Goal: Information Seeking & Learning: Find specific fact

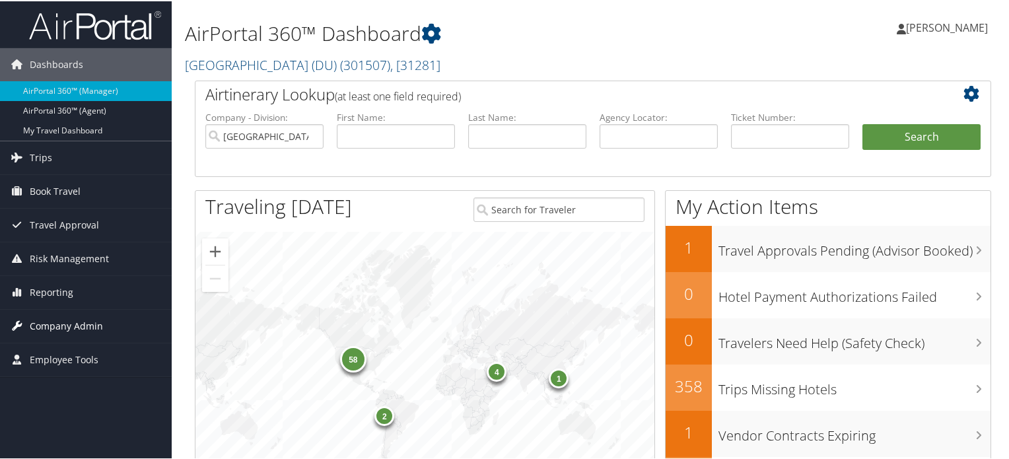
click at [69, 332] on span "Company Admin" at bounding box center [66, 324] width 73 height 33
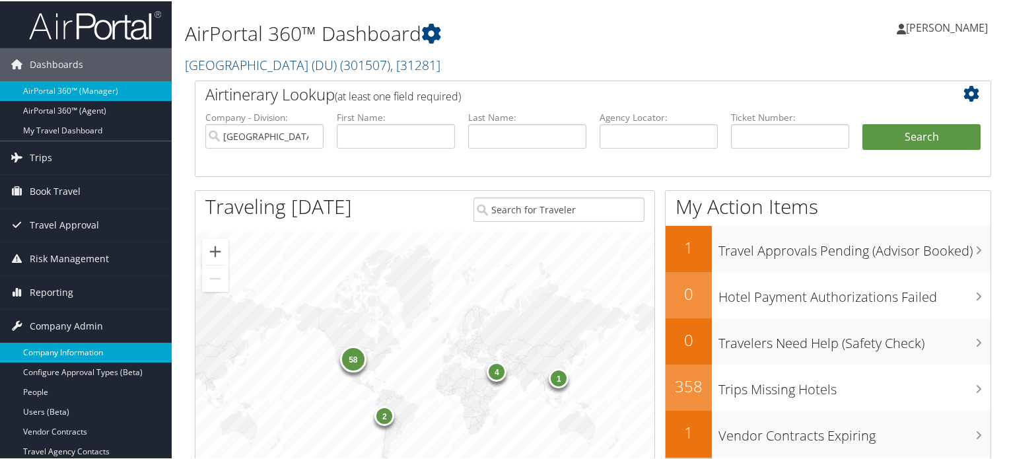
scroll to position [396, 0]
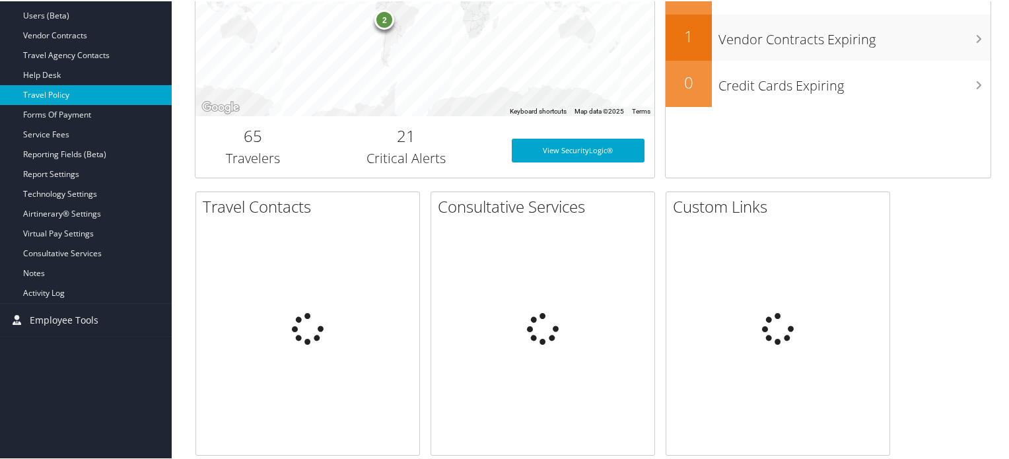
click at [51, 86] on link "Travel Policy" at bounding box center [86, 94] width 172 height 20
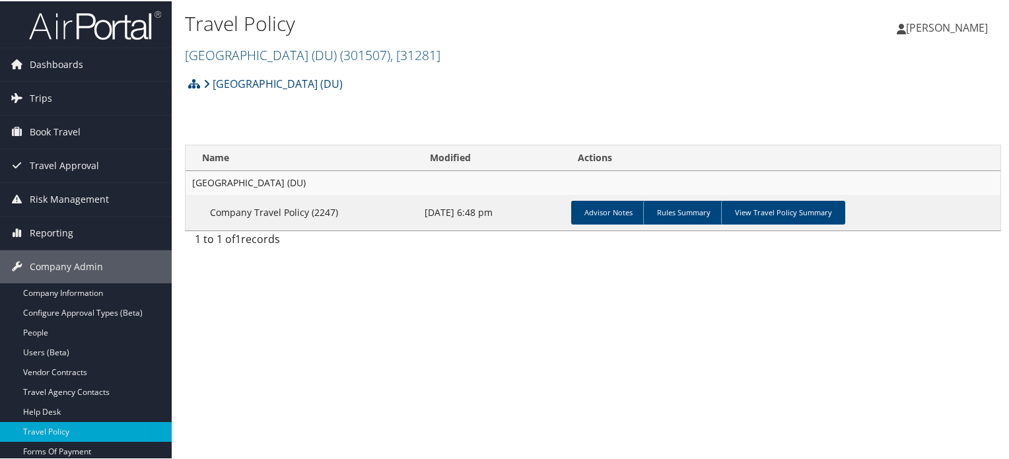
click at [391, 44] on h2 "University of Denver (DU) ( 301507 ) , [ 31281 ]" at bounding box center [457, 53] width 544 height 22
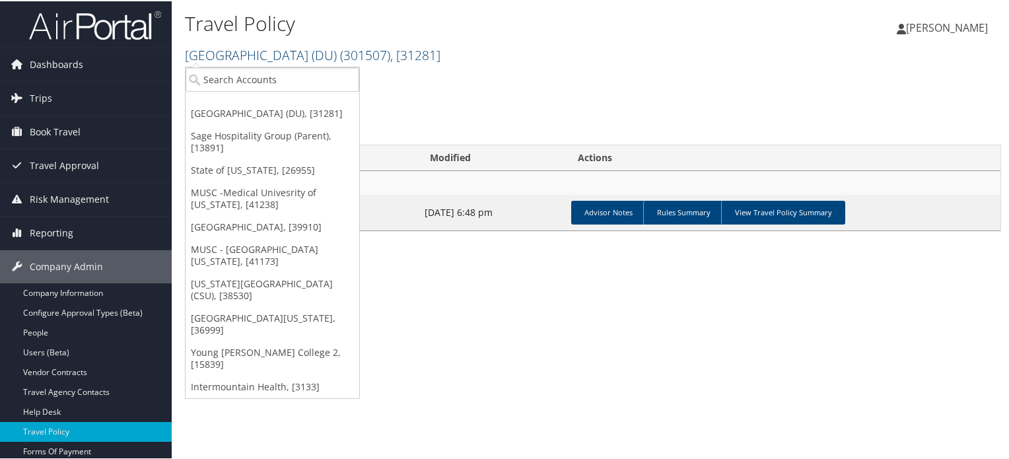
click at [390, 52] on span ", [ 31281 ]" at bounding box center [415, 54] width 50 height 18
click at [293, 89] on input "search" at bounding box center [272, 78] width 174 height 24
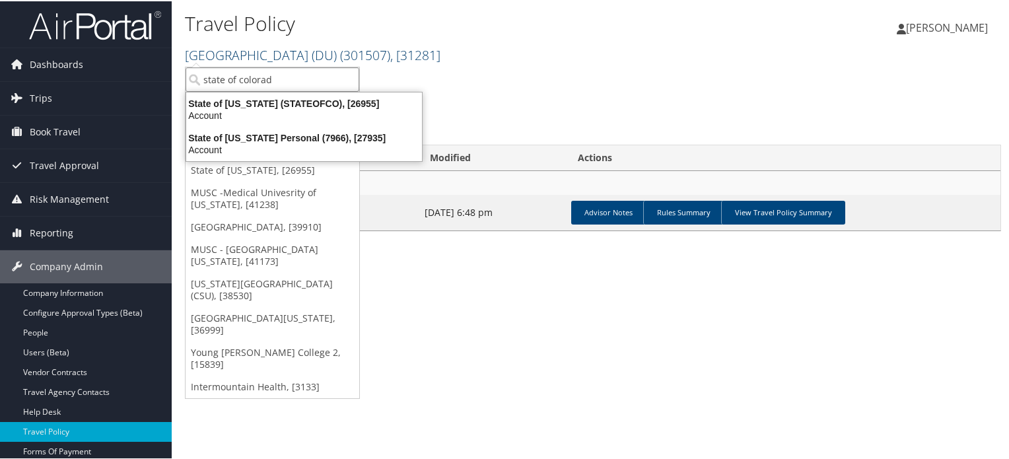
type input "state of colorado"
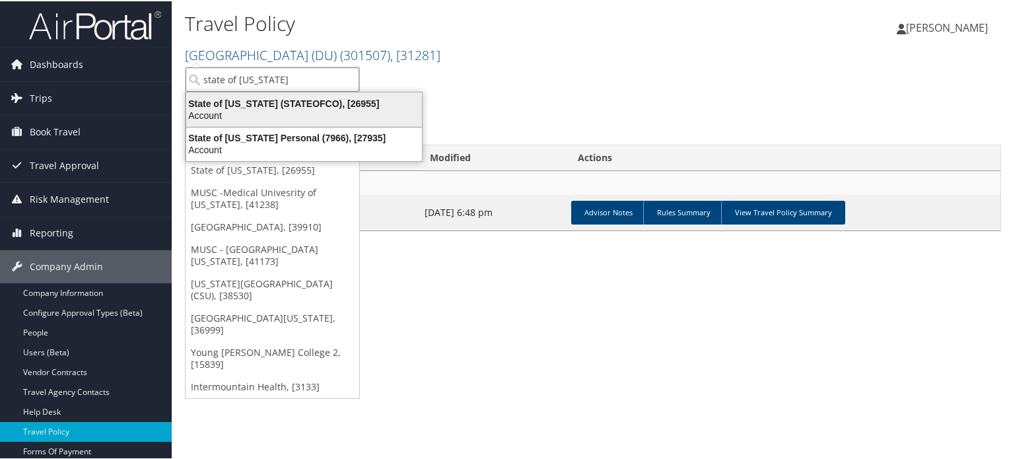
click at [312, 114] on div "Account" at bounding box center [303, 114] width 251 height 12
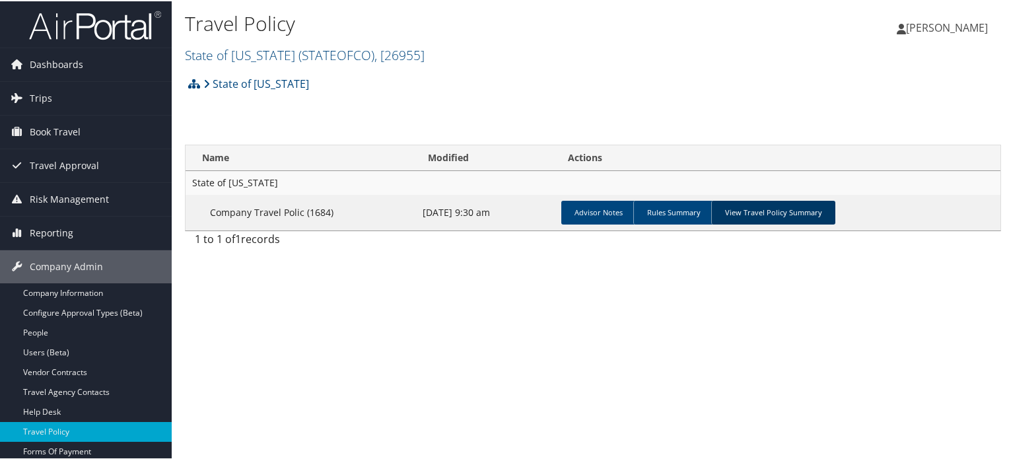
click at [781, 213] on link "View Travel Policy Summary" at bounding box center [773, 211] width 124 height 24
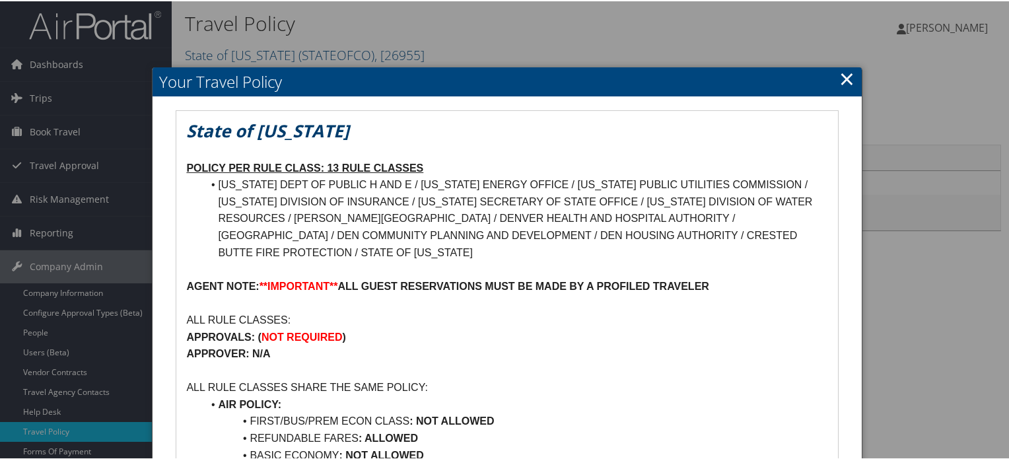
click at [841, 75] on link "×" at bounding box center [846, 77] width 15 height 26
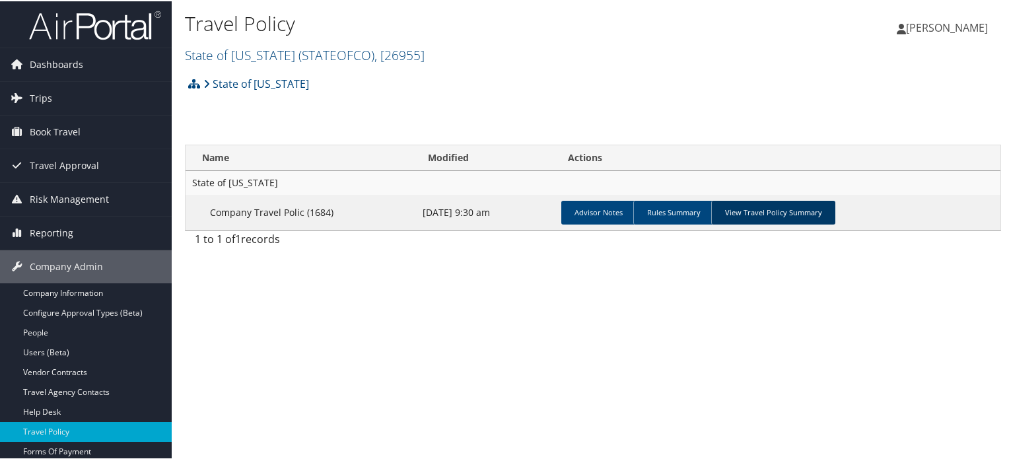
click at [771, 210] on link "View Travel Policy Summary" at bounding box center [773, 211] width 124 height 24
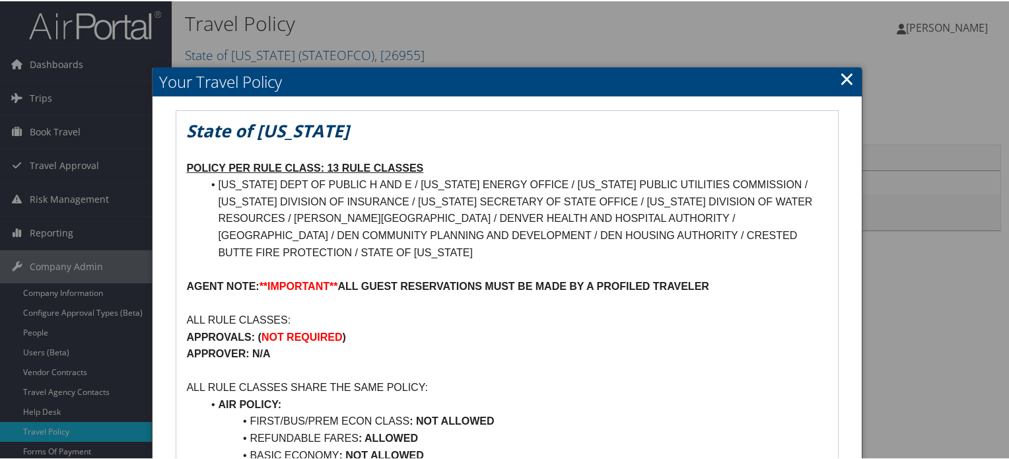
click at [840, 81] on link "×" at bounding box center [846, 77] width 15 height 26
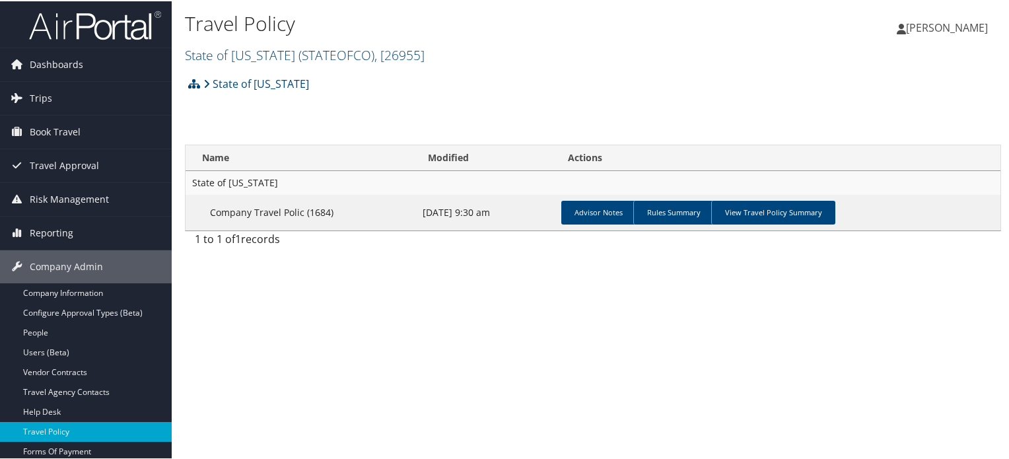
click at [83, 34] on img at bounding box center [95, 24] width 132 height 31
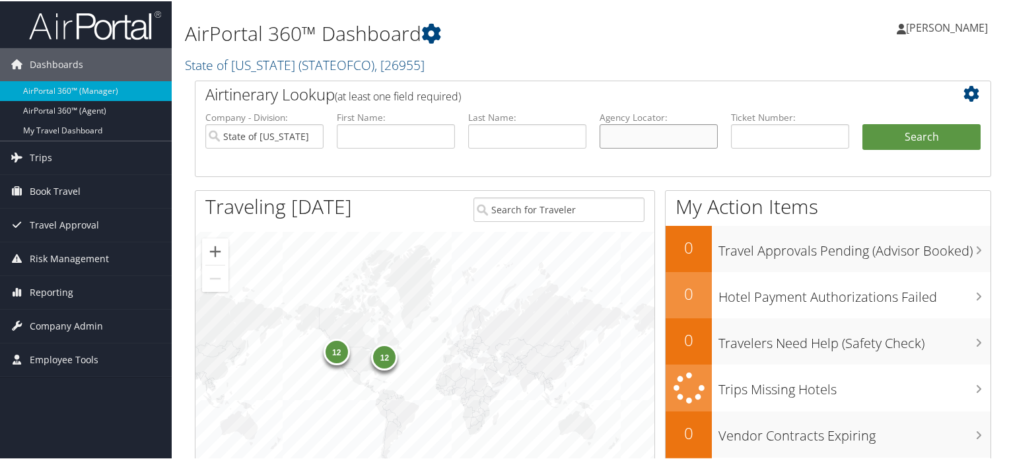
click at [671, 133] on input "text" at bounding box center [658, 135] width 118 height 24
paste input "DP4VSV"
type input "DP4VSV"
click at [865, 141] on button "Search" at bounding box center [921, 136] width 118 height 26
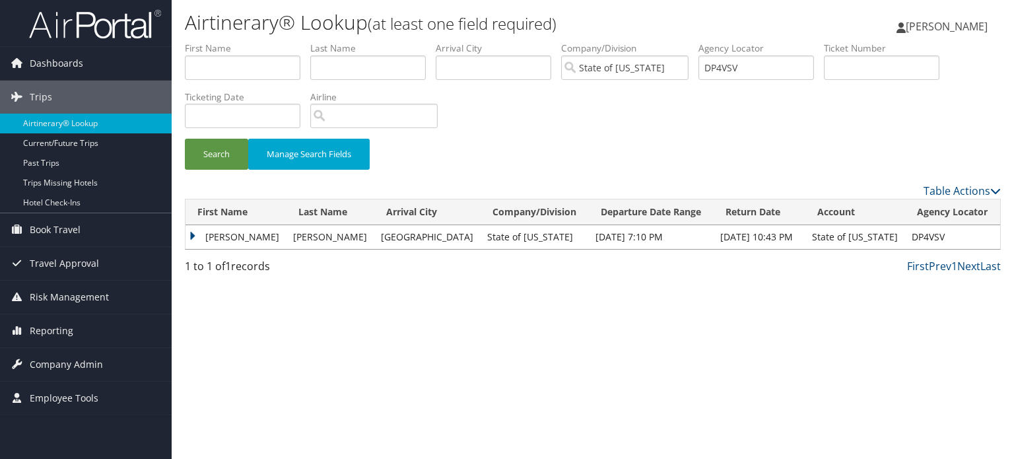
click at [193, 240] on td "CHRISTOPHER MICHAEL" at bounding box center [235, 237] width 101 height 24
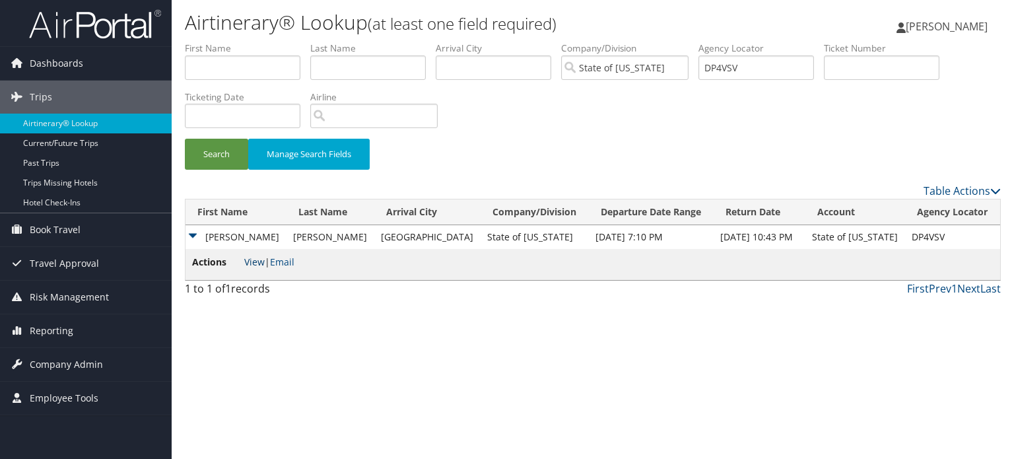
click at [253, 261] on link "View" at bounding box center [254, 261] width 20 height 13
click at [74, 356] on span "Company Admin" at bounding box center [66, 364] width 73 height 33
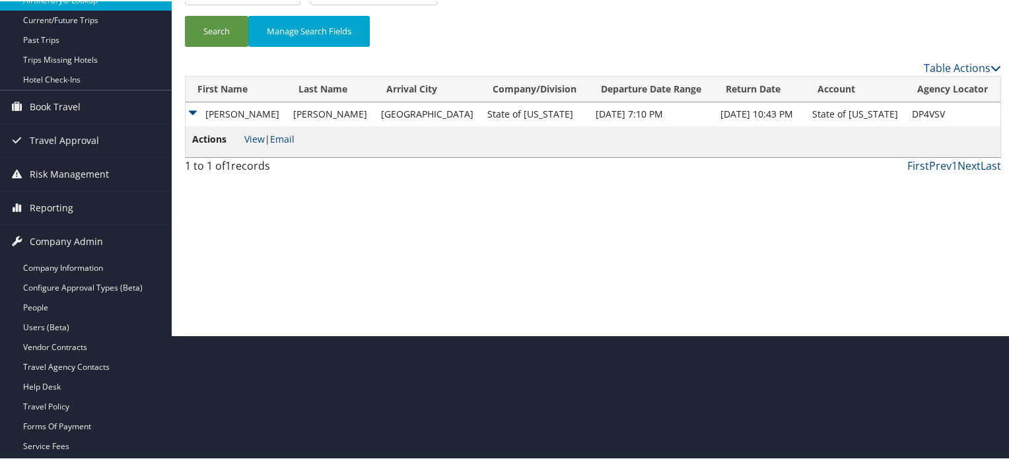
scroll to position [312, 0]
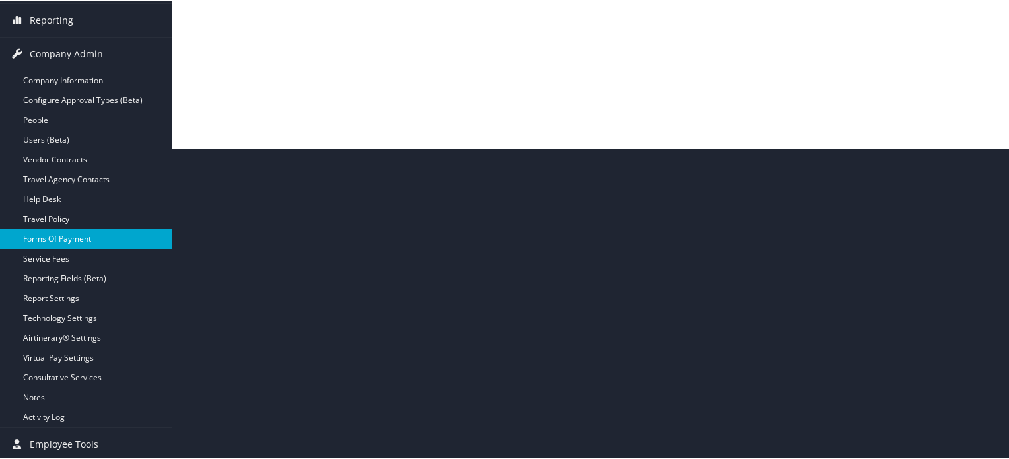
click at [63, 228] on link "Forms Of Payment" at bounding box center [86, 238] width 172 height 20
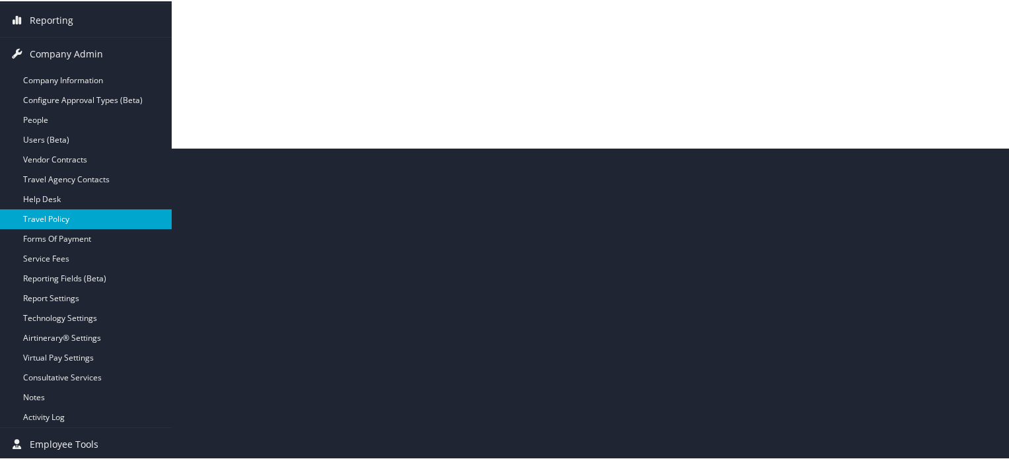
click at [63, 222] on link "Travel Policy" at bounding box center [86, 218] width 172 height 20
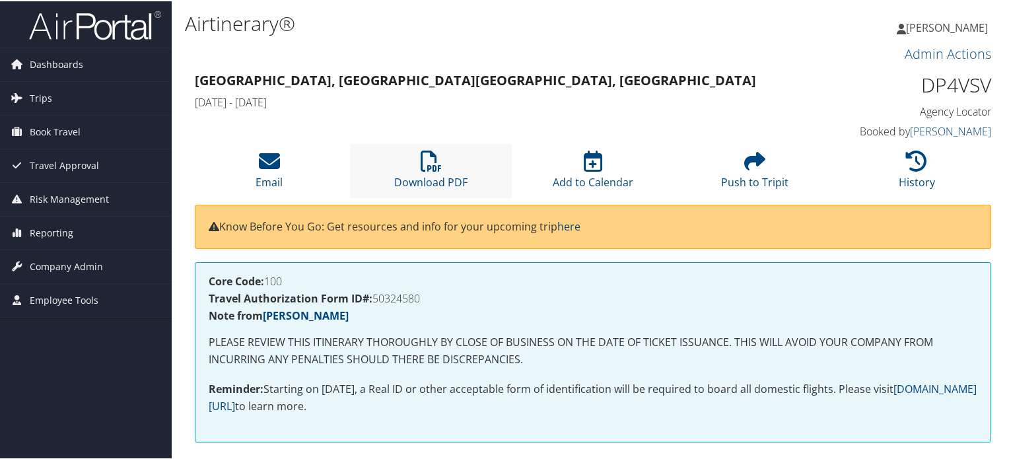
click at [441, 154] on li "Download PDF" at bounding box center [431, 169] width 162 height 53
drag, startPoint x: 915, startPoint y: 84, endPoint x: 979, endPoint y: 84, distance: 64.0
click at [979, 84] on h1 "DP4VSV" at bounding box center [899, 84] width 184 height 28
copy h1 "DP4VSV"
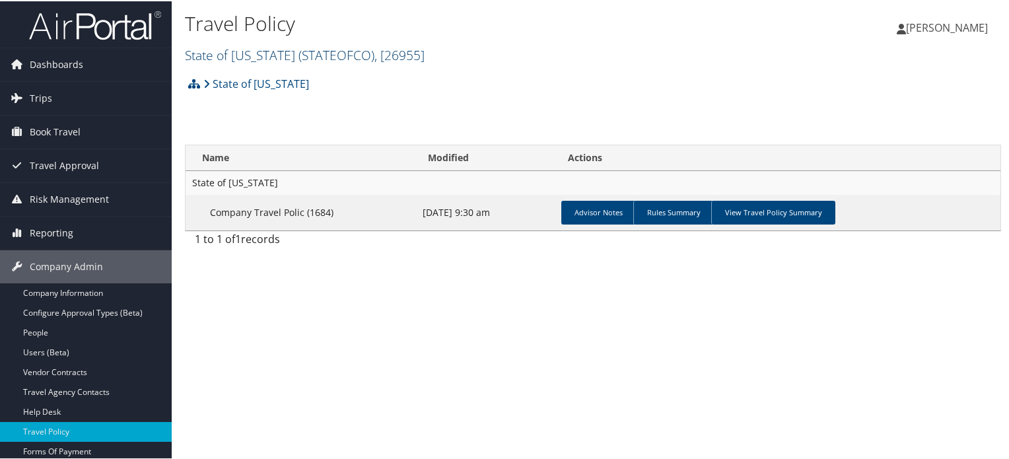
click at [298, 55] on span "( STATEOFCO )" at bounding box center [336, 54] width 76 height 18
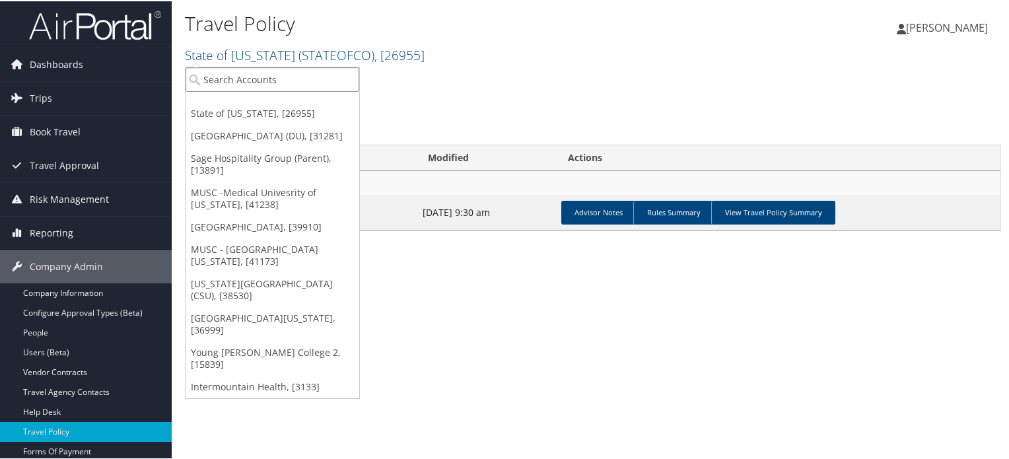
click at [293, 75] on input "search" at bounding box center [272, 78] width 174 height 24
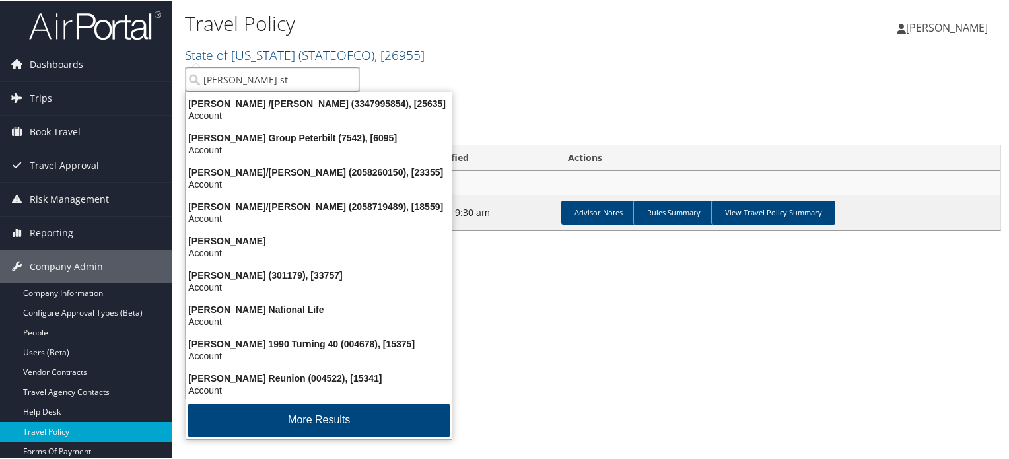
type input "jackson sta"
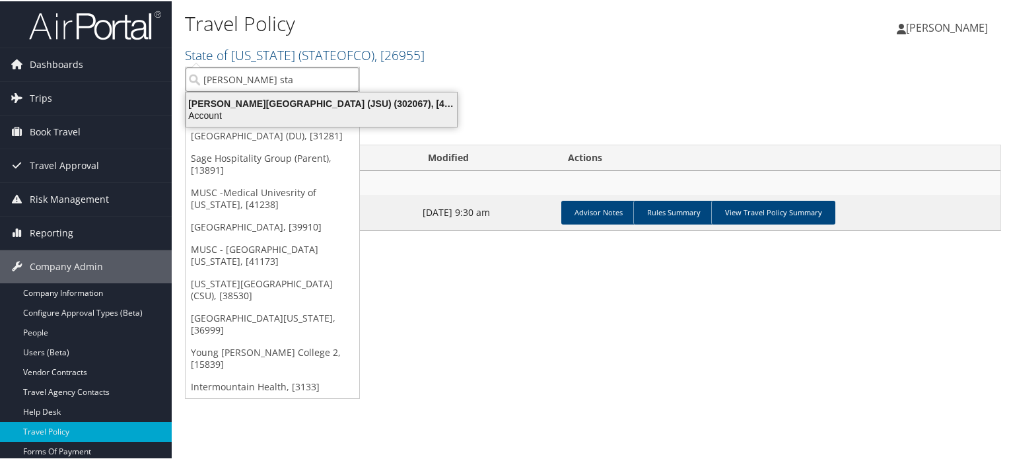
click at [294, 106] on div "Jackson State University (JSU) (302067), [45912]" at bounding box center [321, 102] width 286 height 12
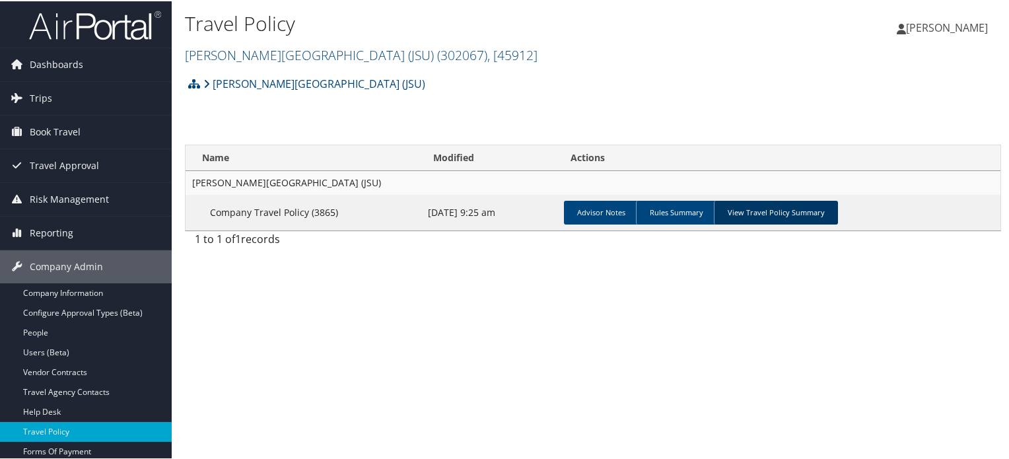
click at [773, 205] on link "View Travel Policy Summary" at bounding box center [775, 211] width 124 height 24
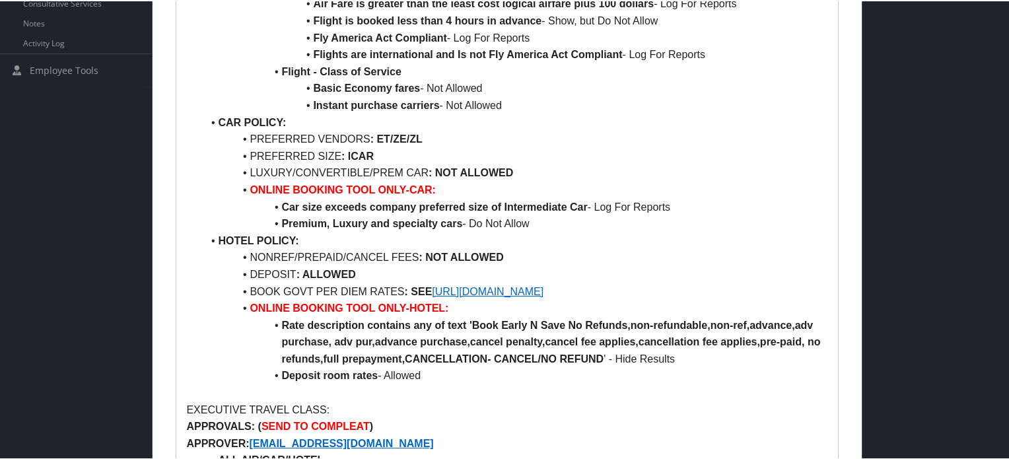
scroll to position [594, 0]
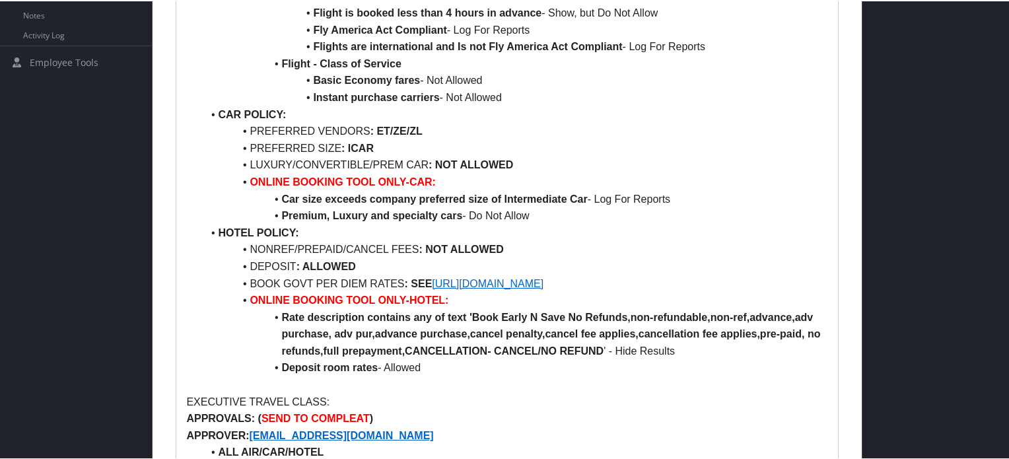
click at [543, 285] on link "[URL][DOMAIN_NAME]" at bounding box center [488, 282] width 112 height 11
